Goal: Task Accomplishment & Management: Manage account settings

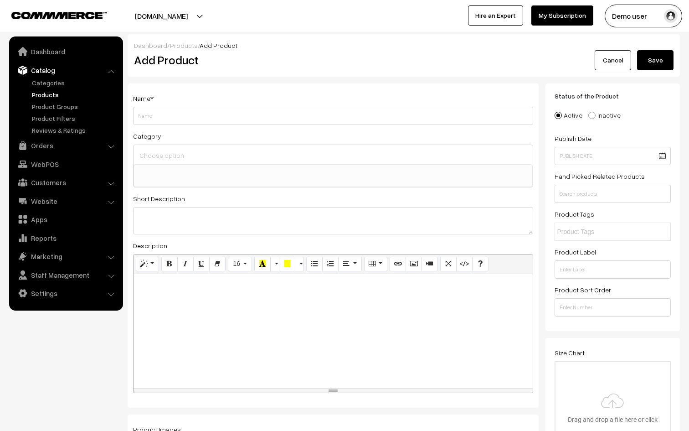
select select
click at [614, 62] on link "Cancel" at bounding box center [613, 60] width 36 height 20
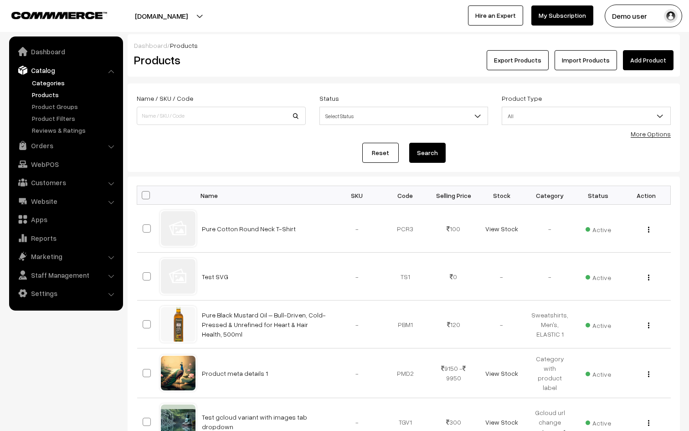
click at [52, 85] on link "Categories" at bounding box center [75, 83] width 90 height 10
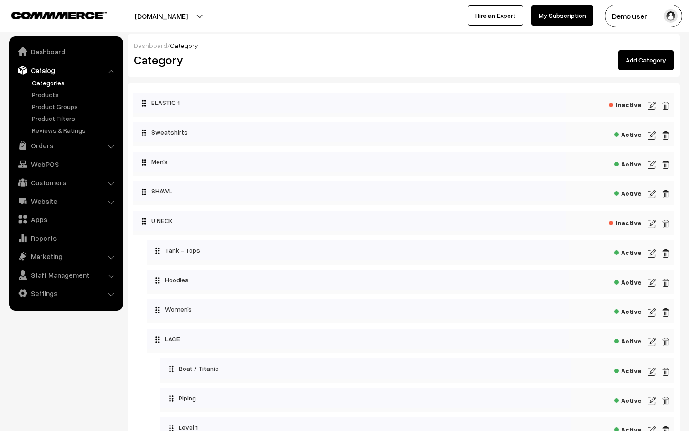
click at [650, 104] on img at bounding box center [652, 105] width 8 height 11
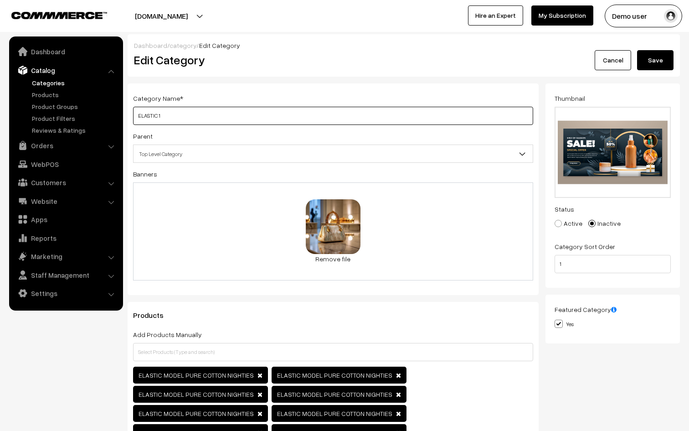
click at [139, 117] on input "ELASTIC 1" at bounding box center [333, 116] width 400 height 18
click at [609, 60] on link "Cancel" at bounding box center [613, 60] width 36 height 20
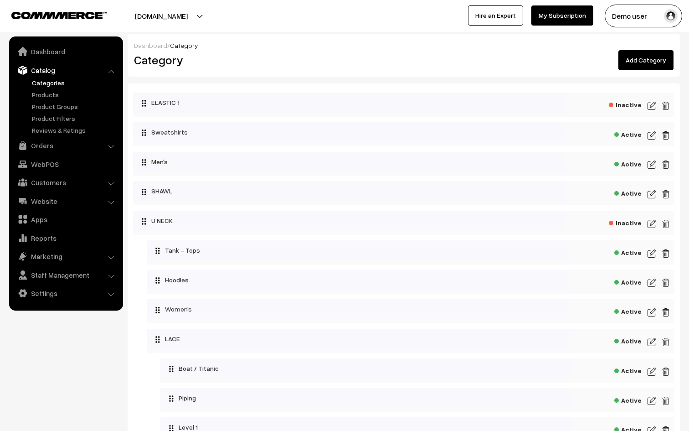
click at [653, 61] on link "Add Category" at bounding box center [646, 60] width 55 height 20
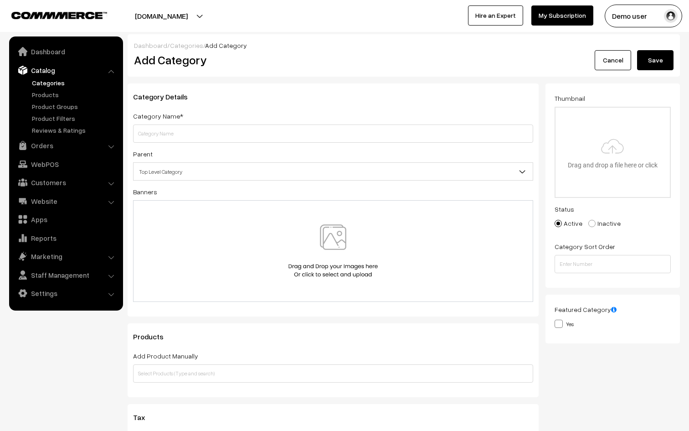
click at [239, 136] on input "text" at bounding box center [333, 133] width 400 height 18
type input "ELASTIC 1"
click at [650, 63] on button "Save" at bounding box center [655, 60] width 36 height 20
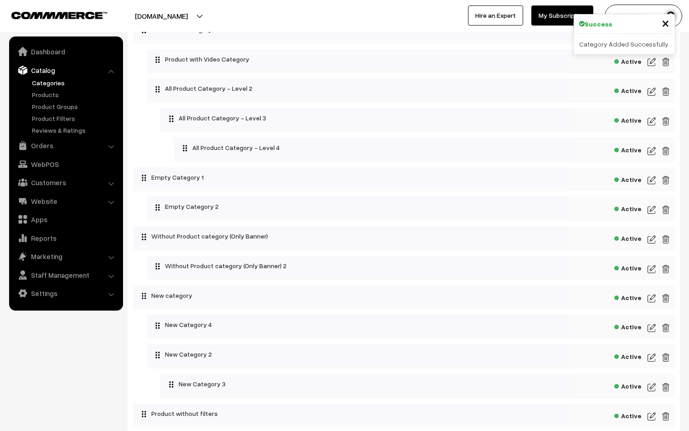
scroll to position [1634, 0]
